Goal: Task Accomplishment & Management: Use online tool/utility

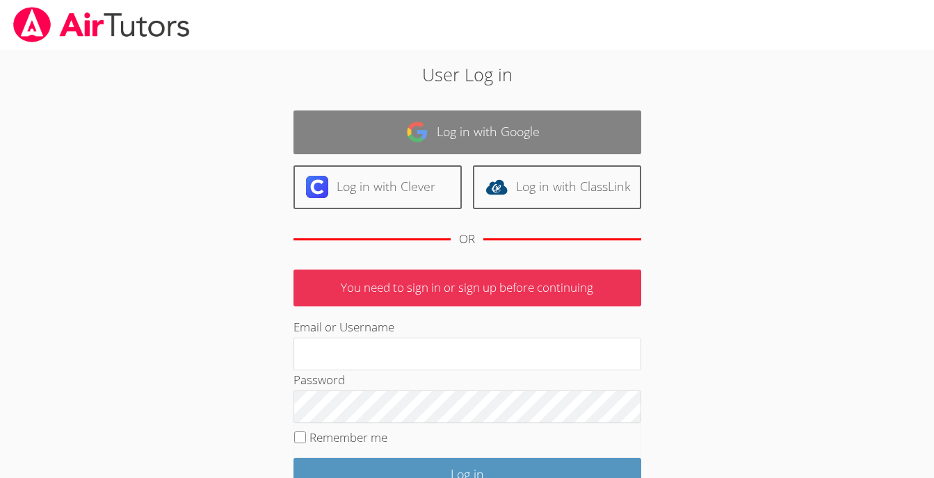
click at [508, 131] on link "Log in with Google" at bounding box center [467, 133] width 348 height 44
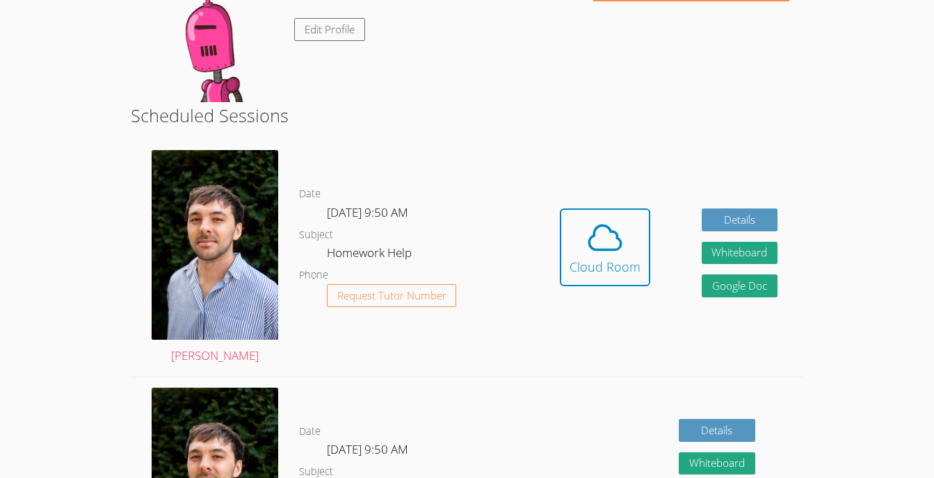
scroll to position [263, 0]
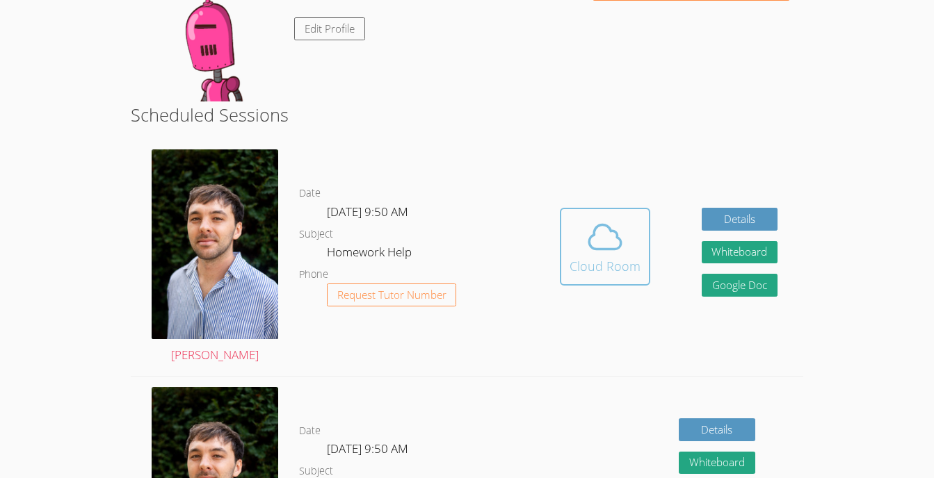
click at [569, 225] on button "Cloud Room" at bounding box center [605, 247] width 90 height 78
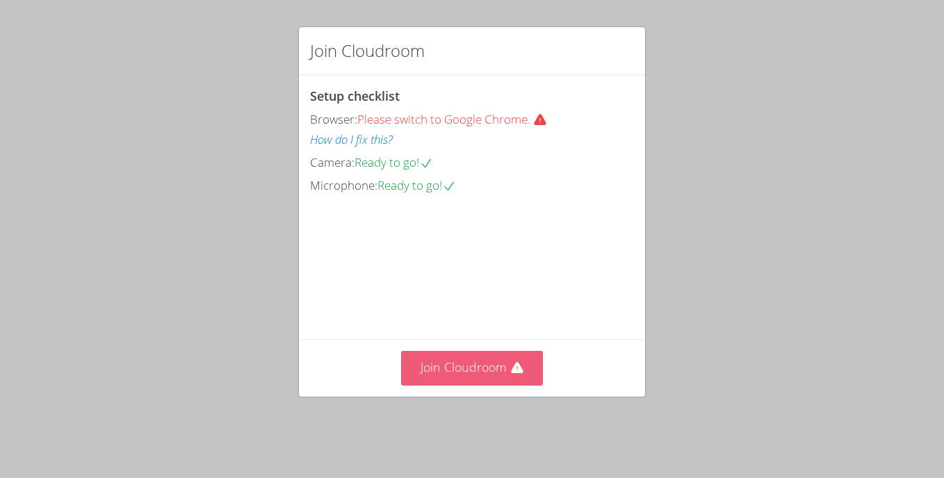
click at [496, 375] on button "Join Cloudroom" at bounding box center [472, 368] width 142 height 34
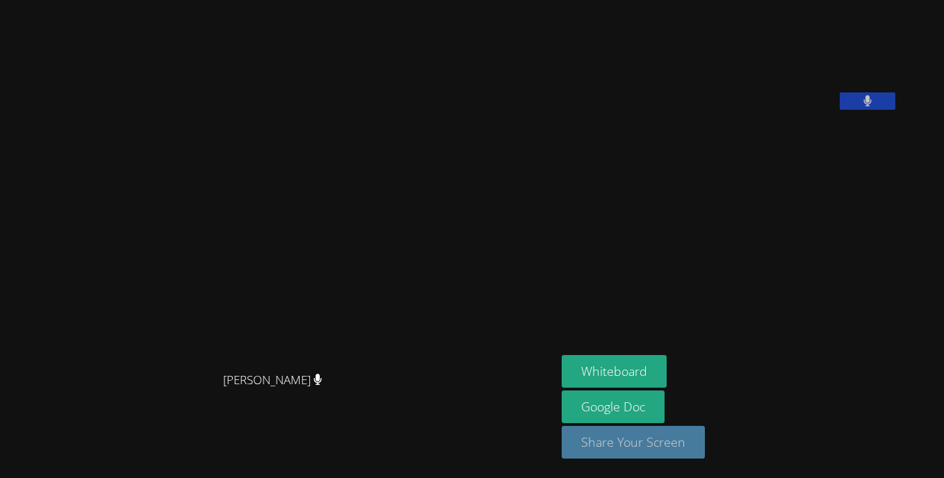
click at [628, 453] on button "Share Your Screen" at bounding box center [633, 442] width 143 height 33
